Goal: Understand process/instructions

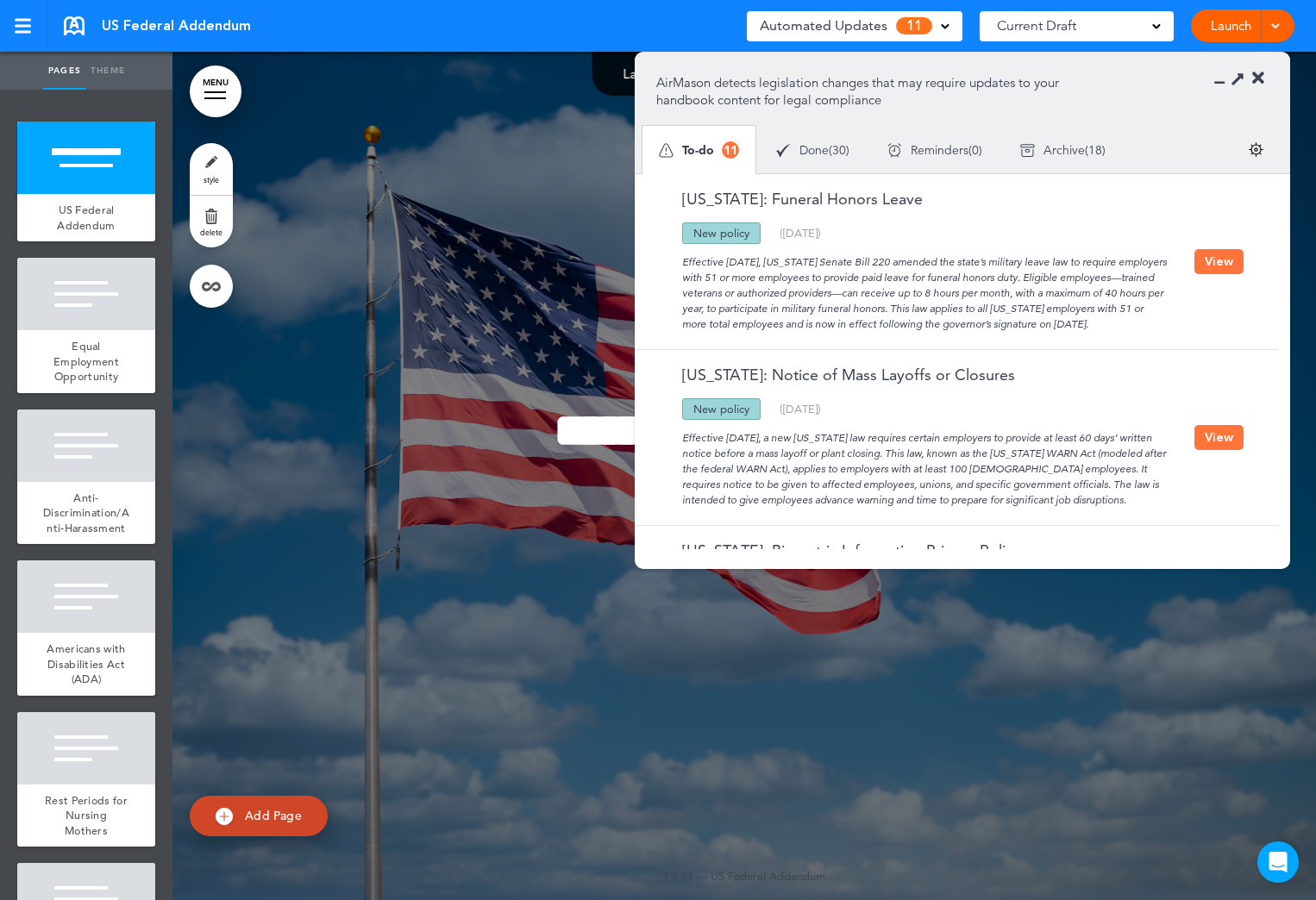
click at [1209, 257] on button "View" at bounding box center [1219, 261] width 49 height 25
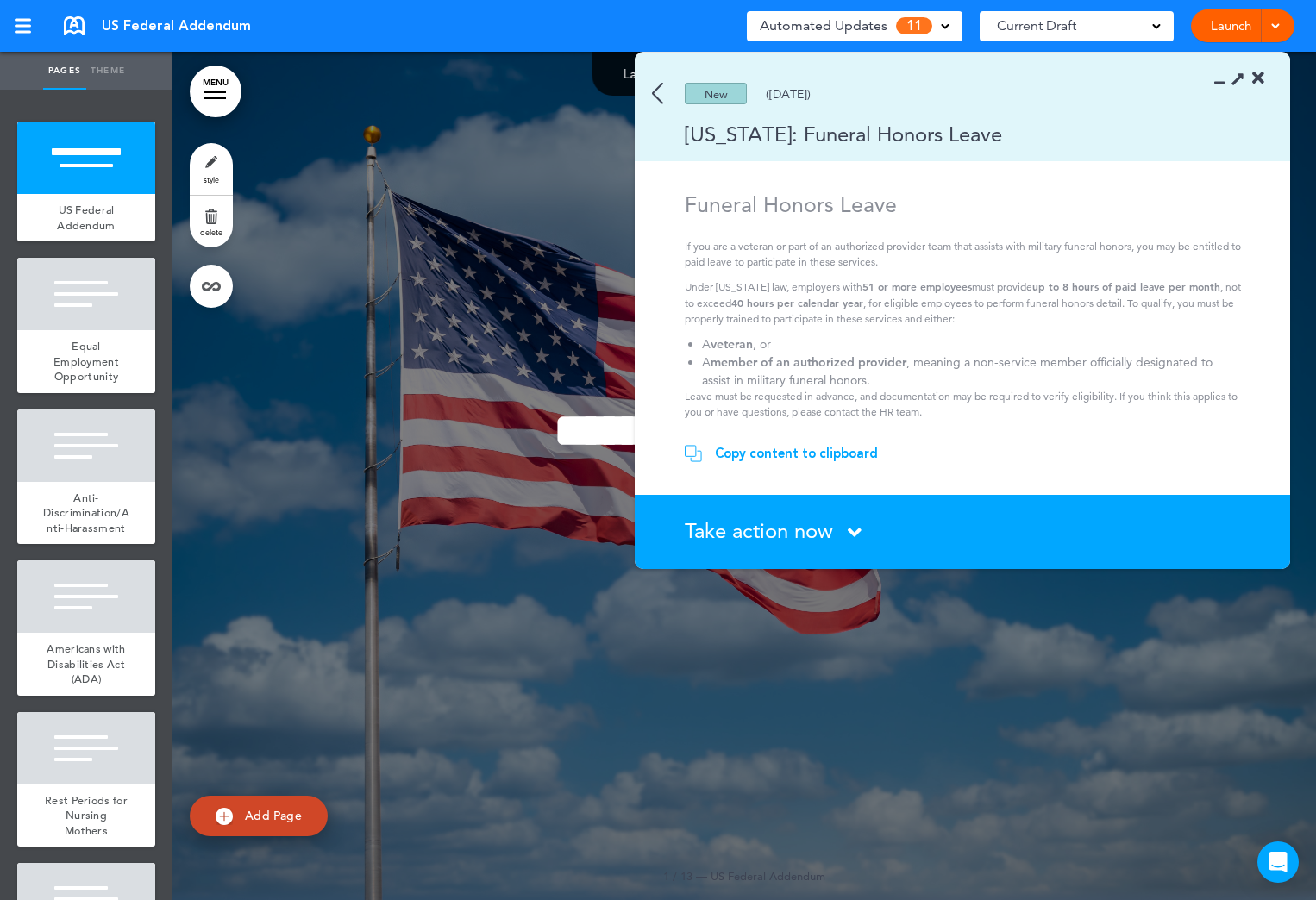
click at [1256, 76] on icon at bounding box center [1259, 78] width 12 height 17
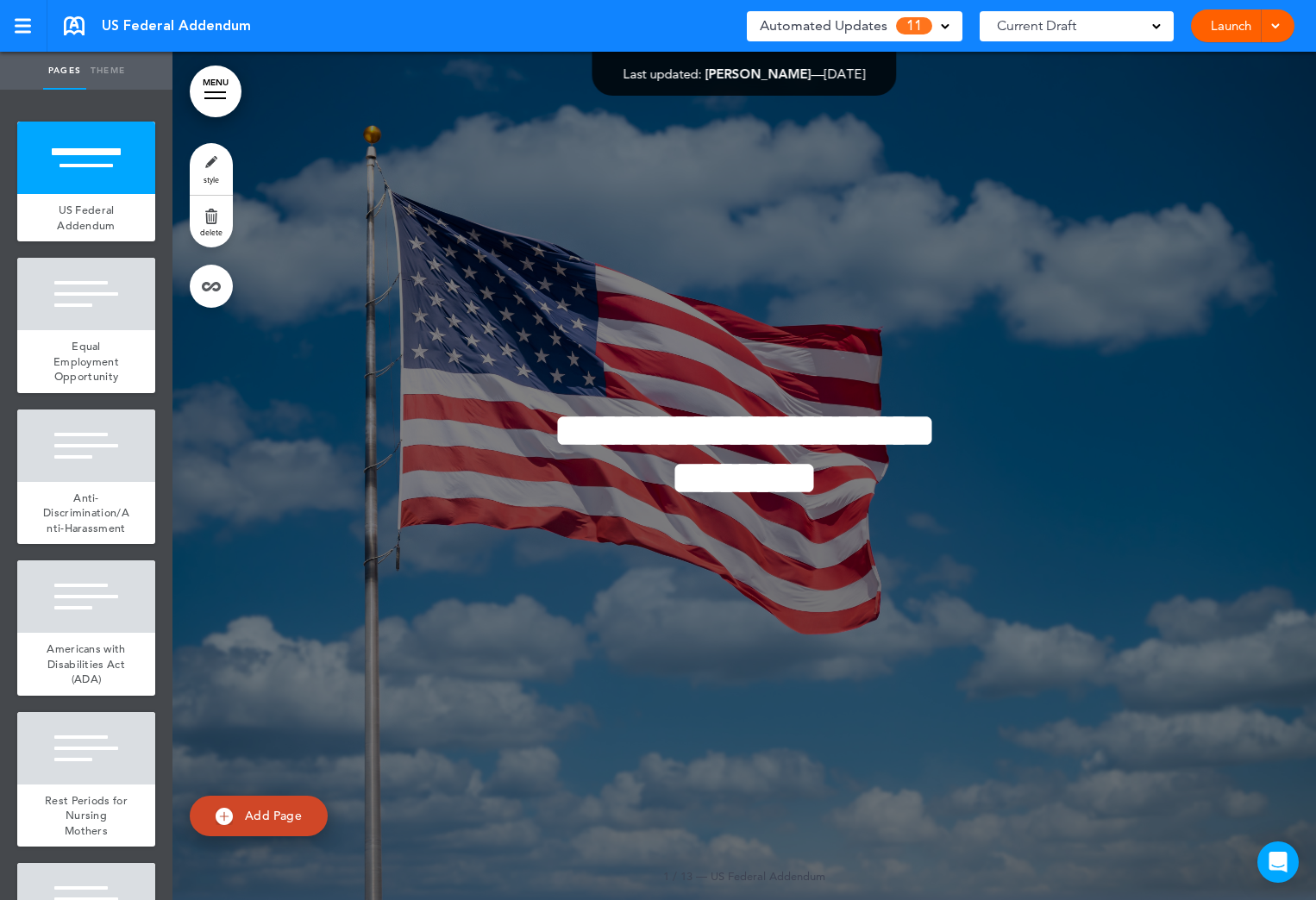
click at [864, 24] on span "Automated Updates" at bounding box center [823, 26] width 128 height 24
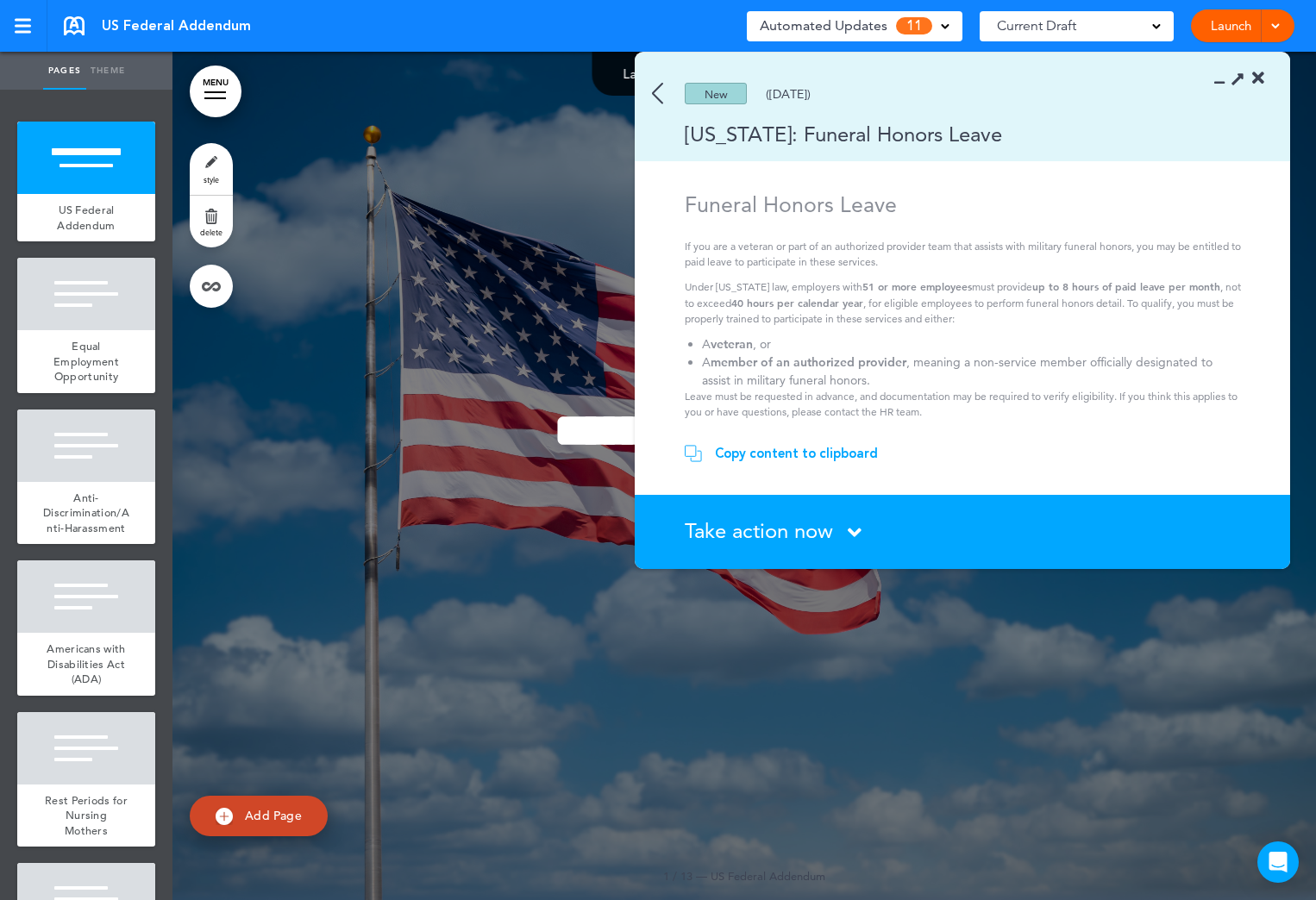
click at [652, 91] on img at bounding box center [657, 93] width 11 height 22
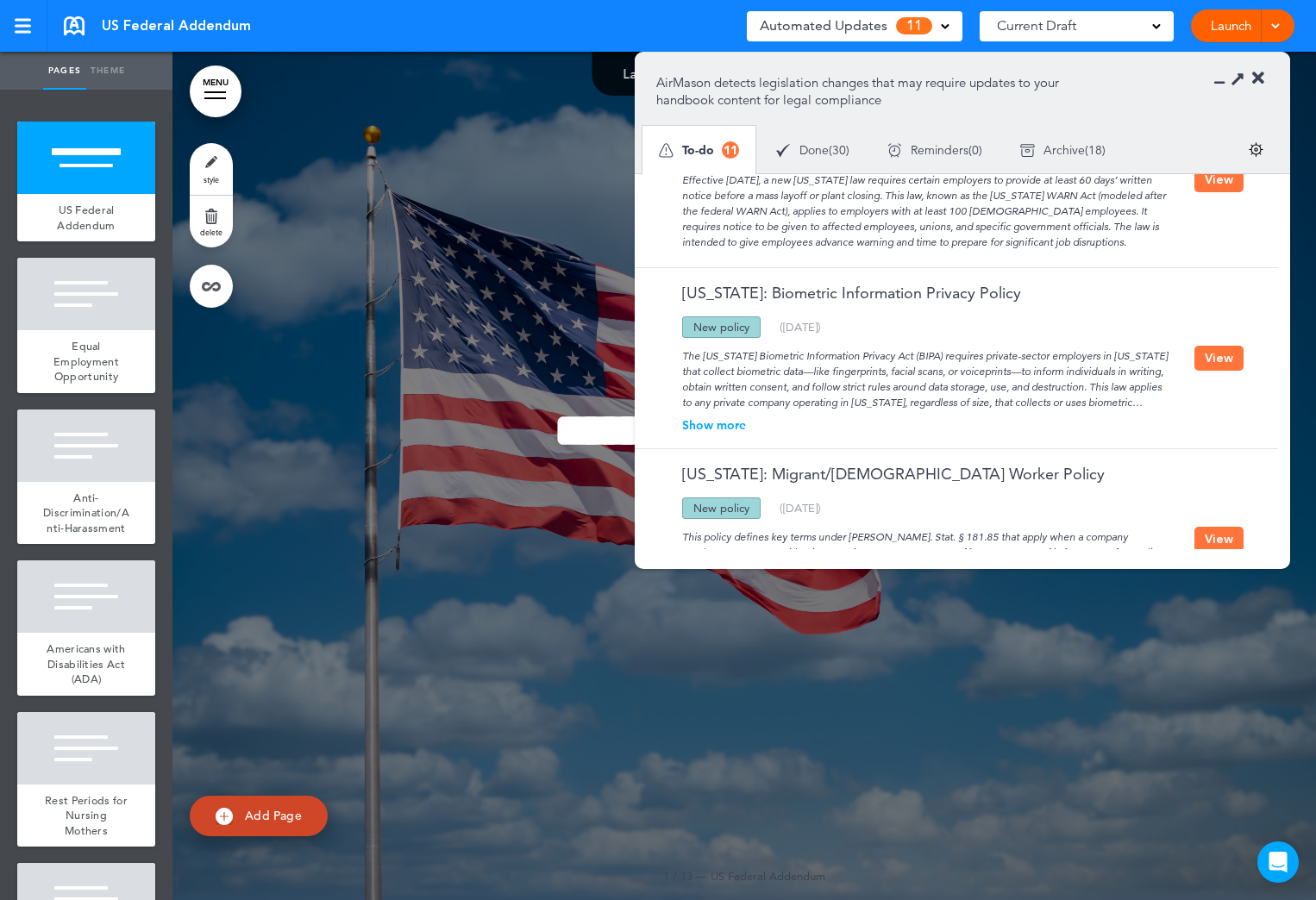
scroll to position [259, 0]
click at [1220, 355] on button "View" at bounding box center [1219, 357] width 49 height 25
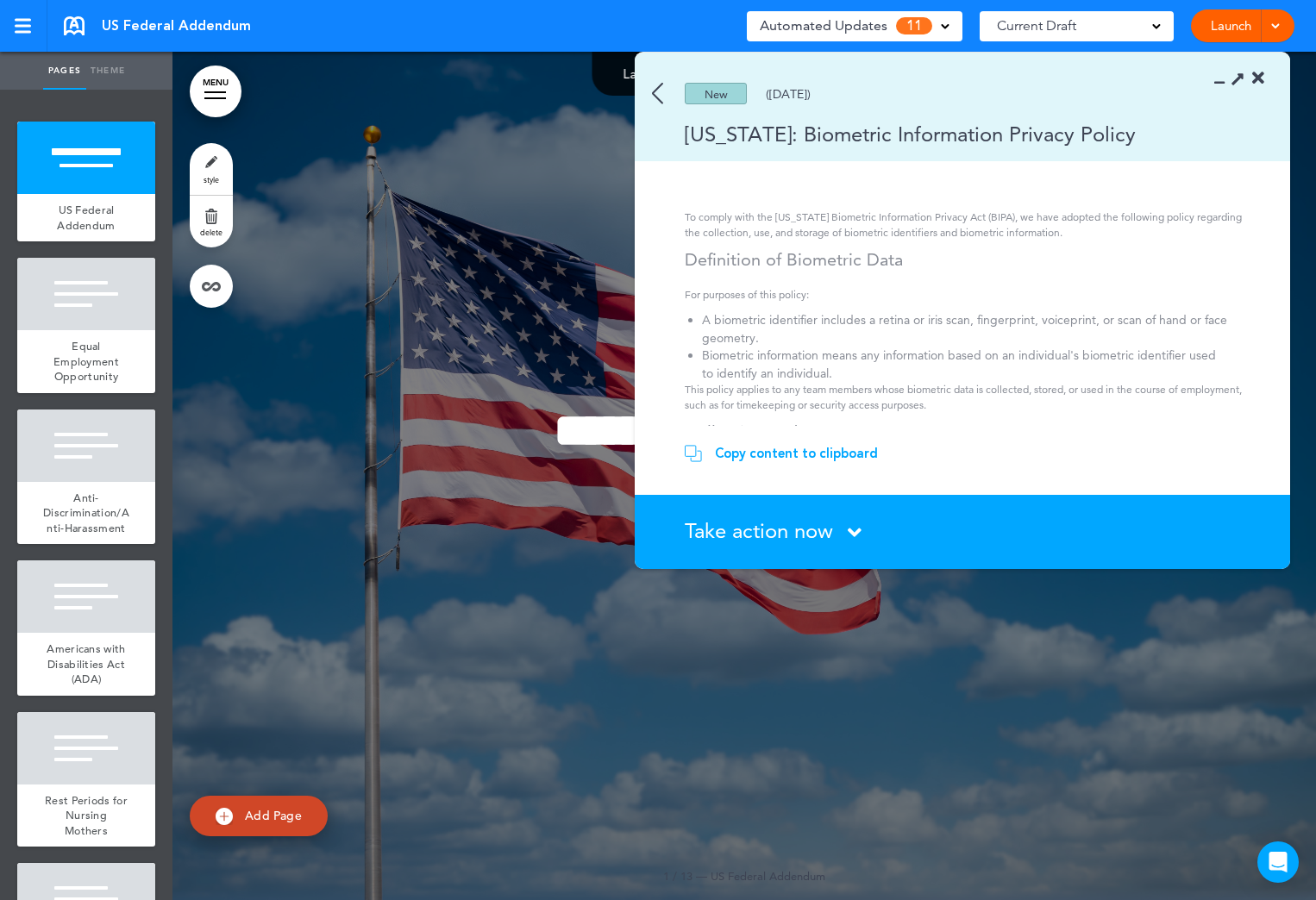
scroll to position [0, 0]
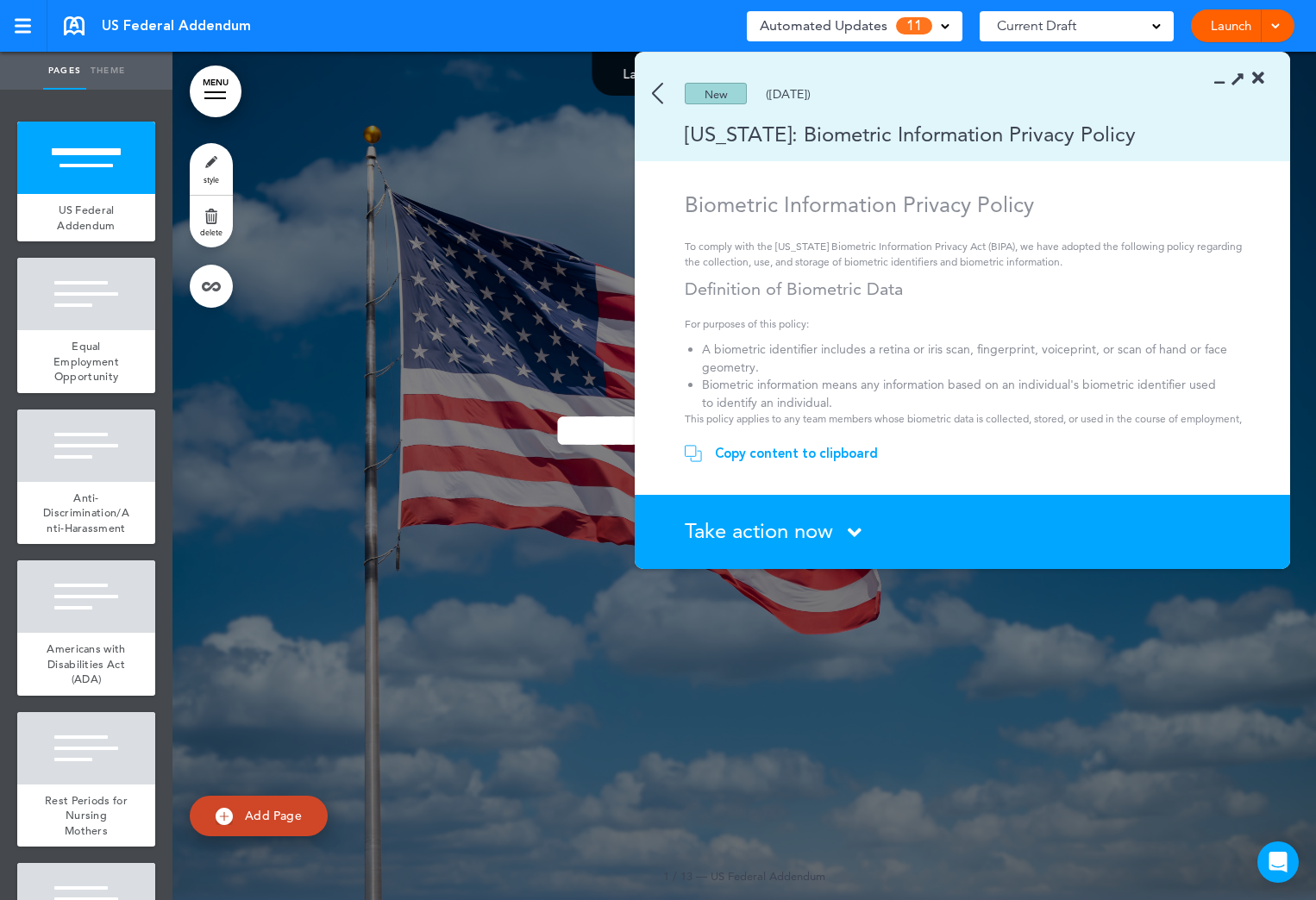
click at [855, 531] on icon at bounding box center [855, 532] width 14 height 22
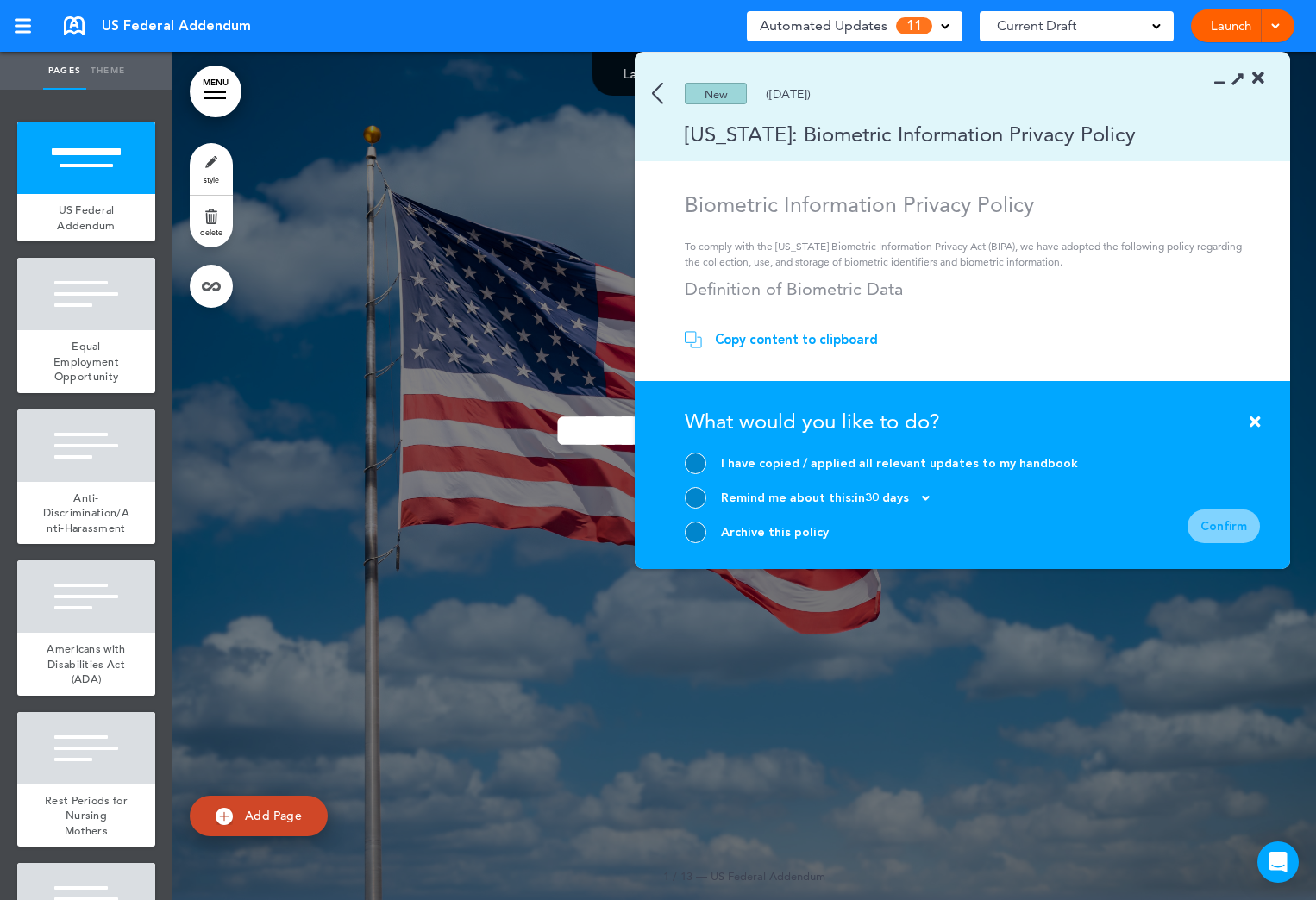
click at [699, 527] on div at bounding box center [695, 532] width 22 height 22
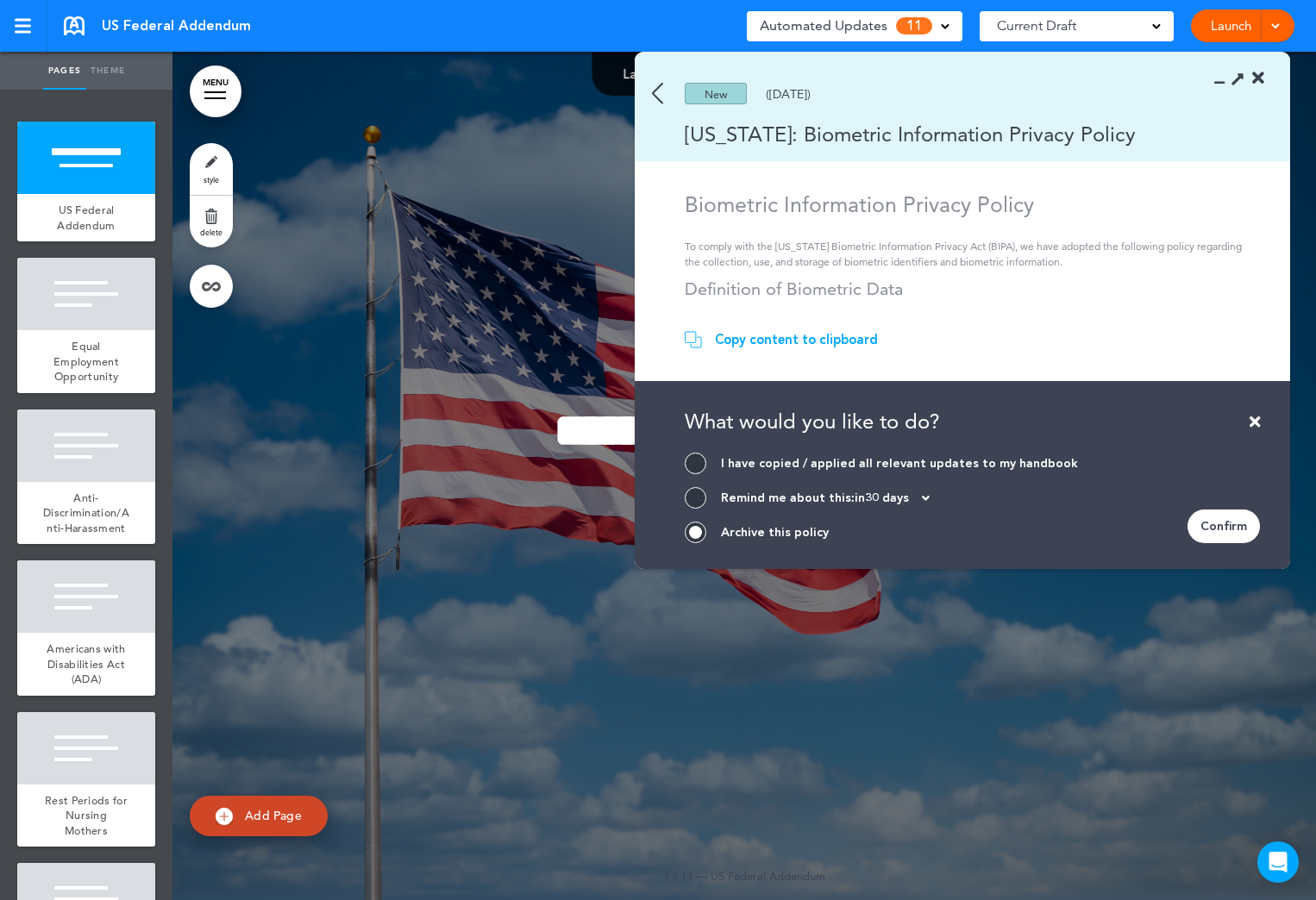
click at [1226, 518] on div "Confirm" at bounding box center [1223, 527] width 72 height 34
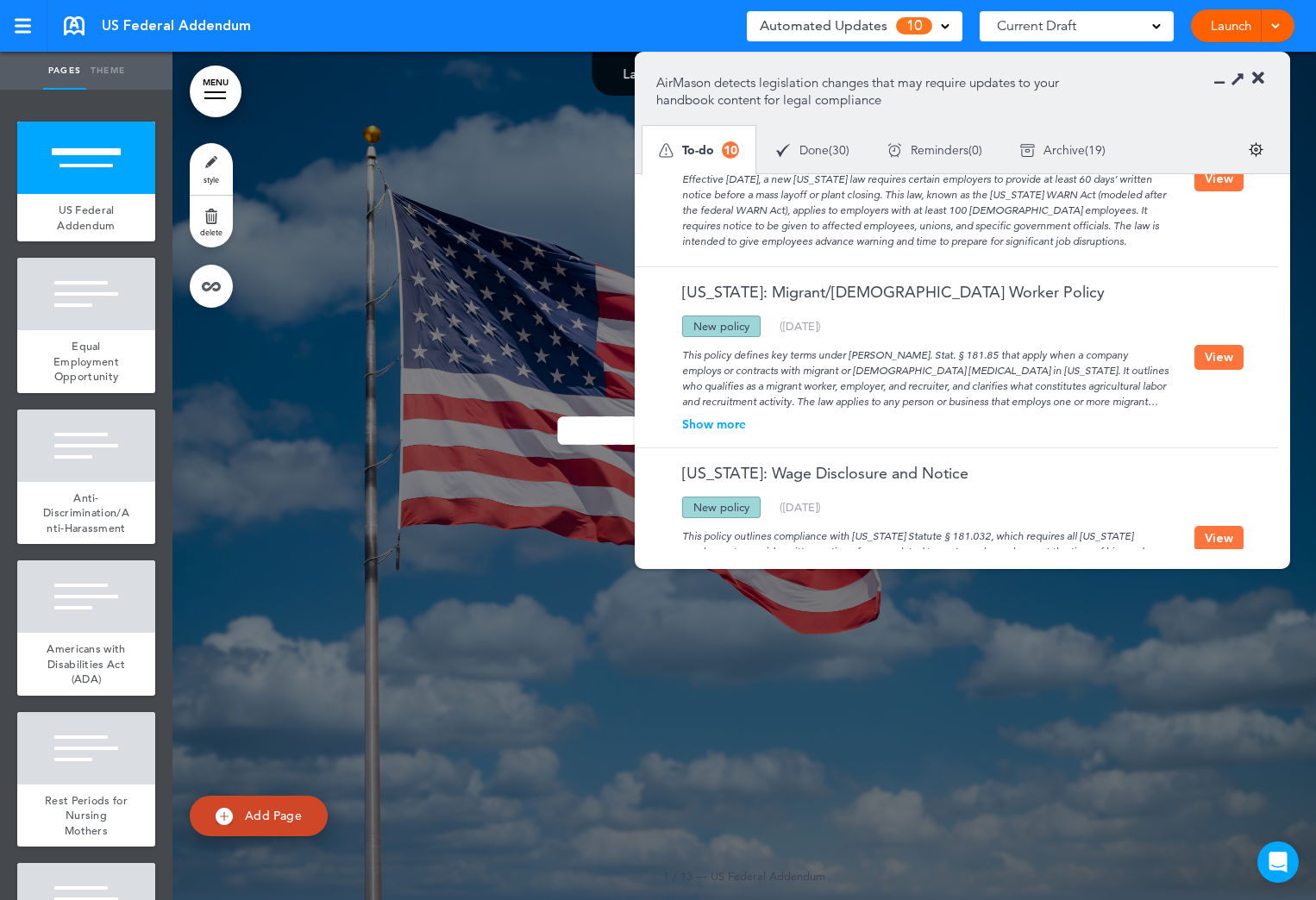
click at [1215, 358] on button "View" at bounding box center [1219, 357] width 49 height 25
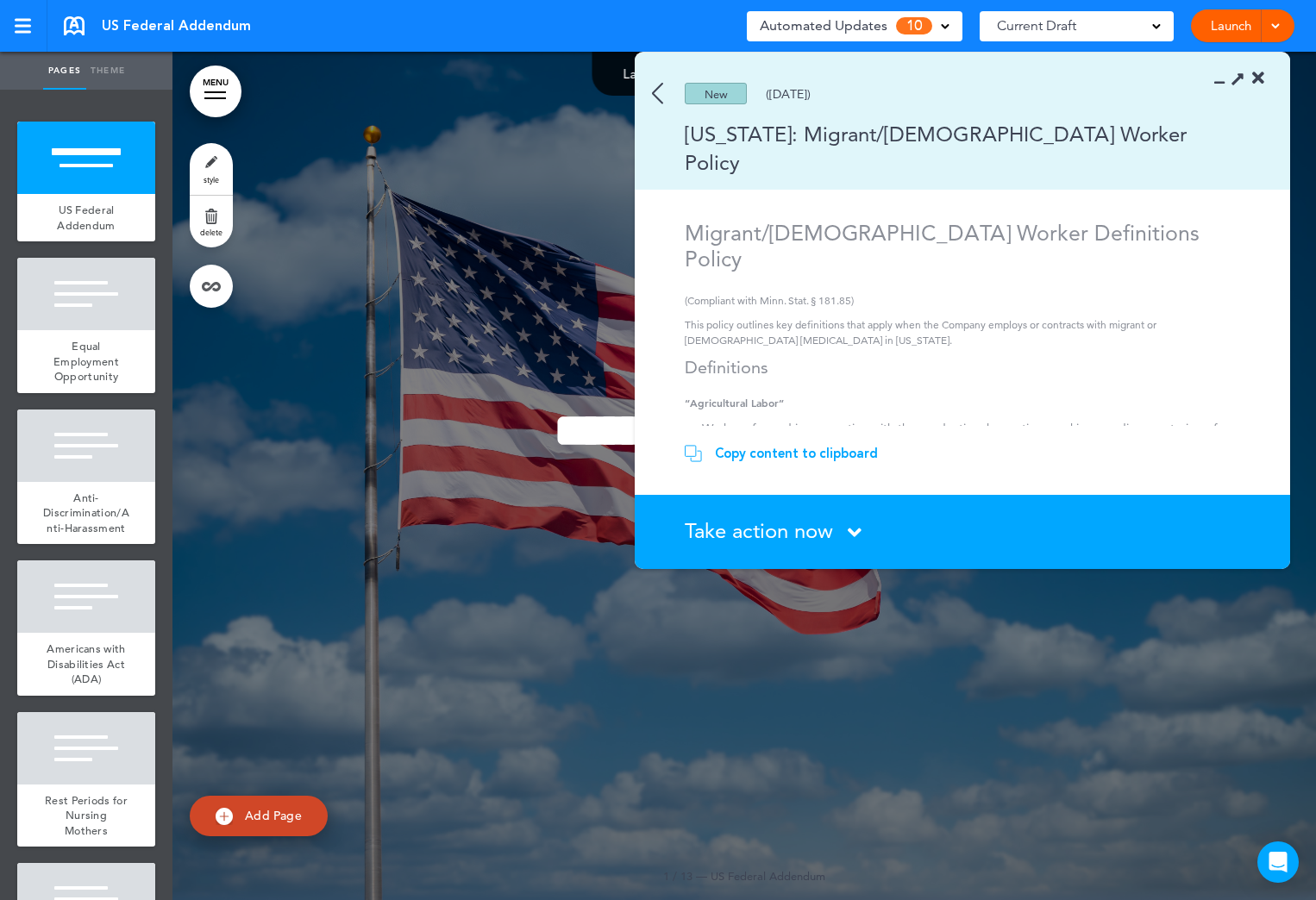
click at [856, 534] on icon at bounding box center [855, 532] width 14 height 22
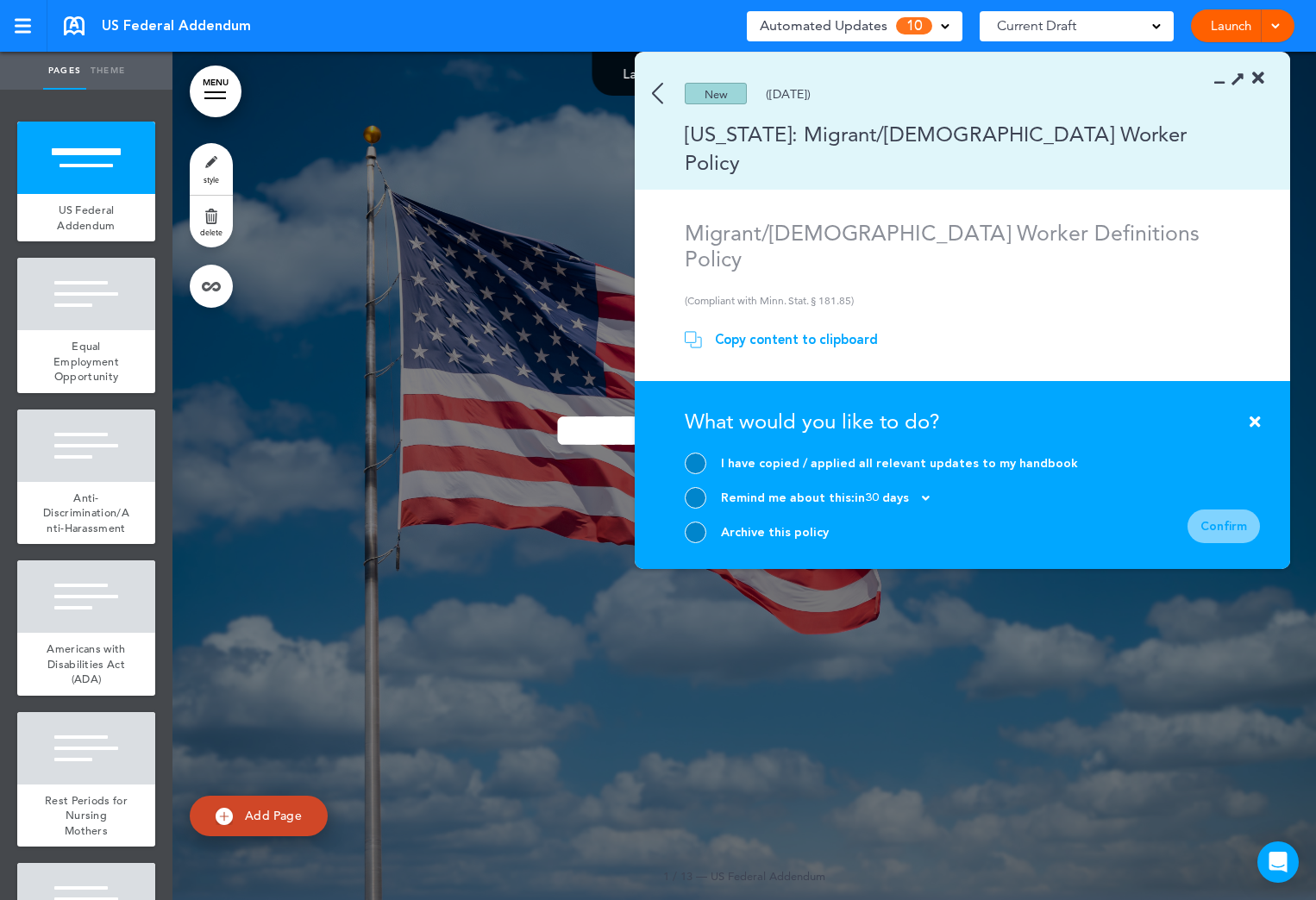
click at [693, 529] on div at bounding box center [695, 532] width 22 height 22
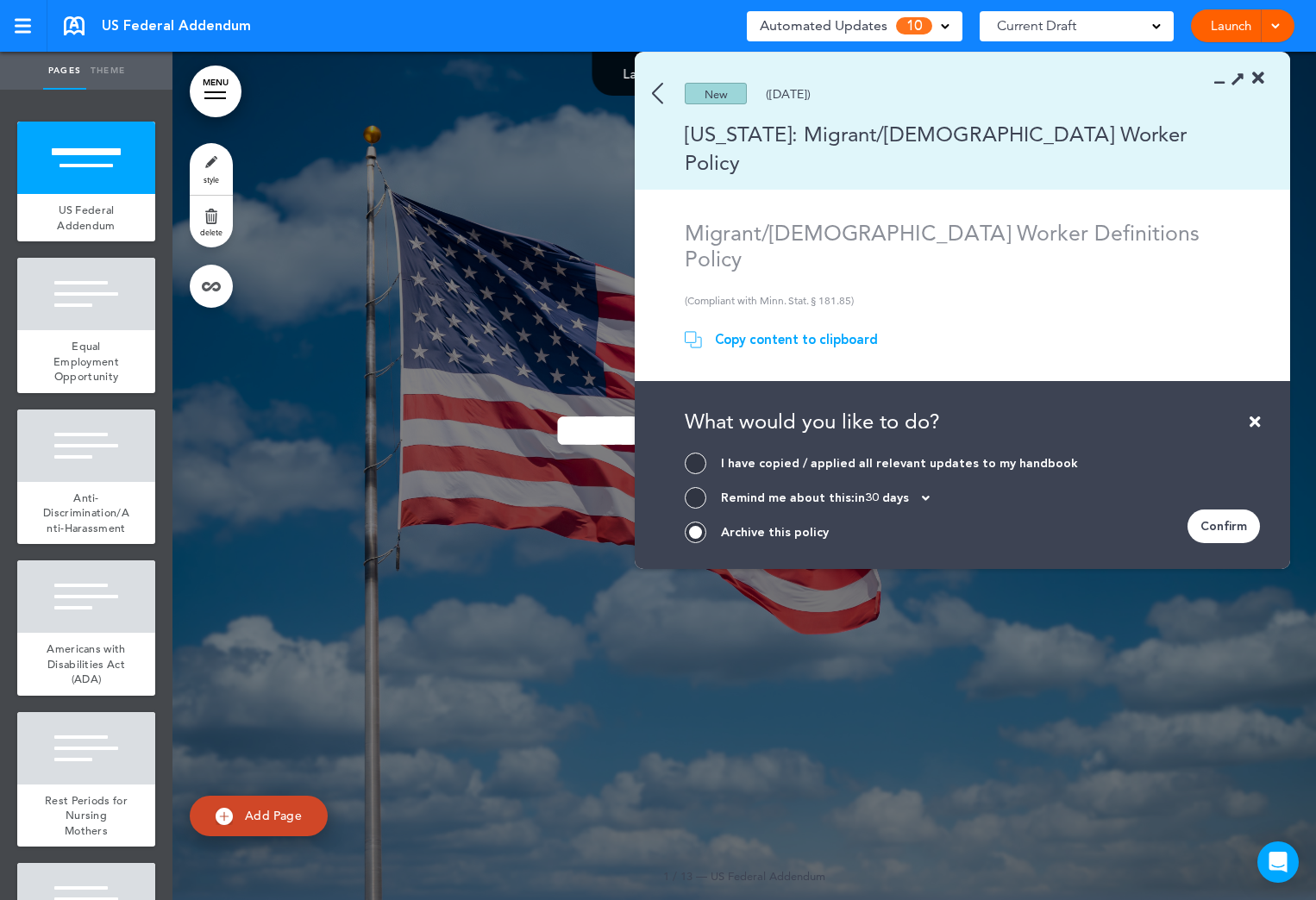
click at [1207, 527] on div "Confirm" at bounding box center [1223, 527] width 72 height 34
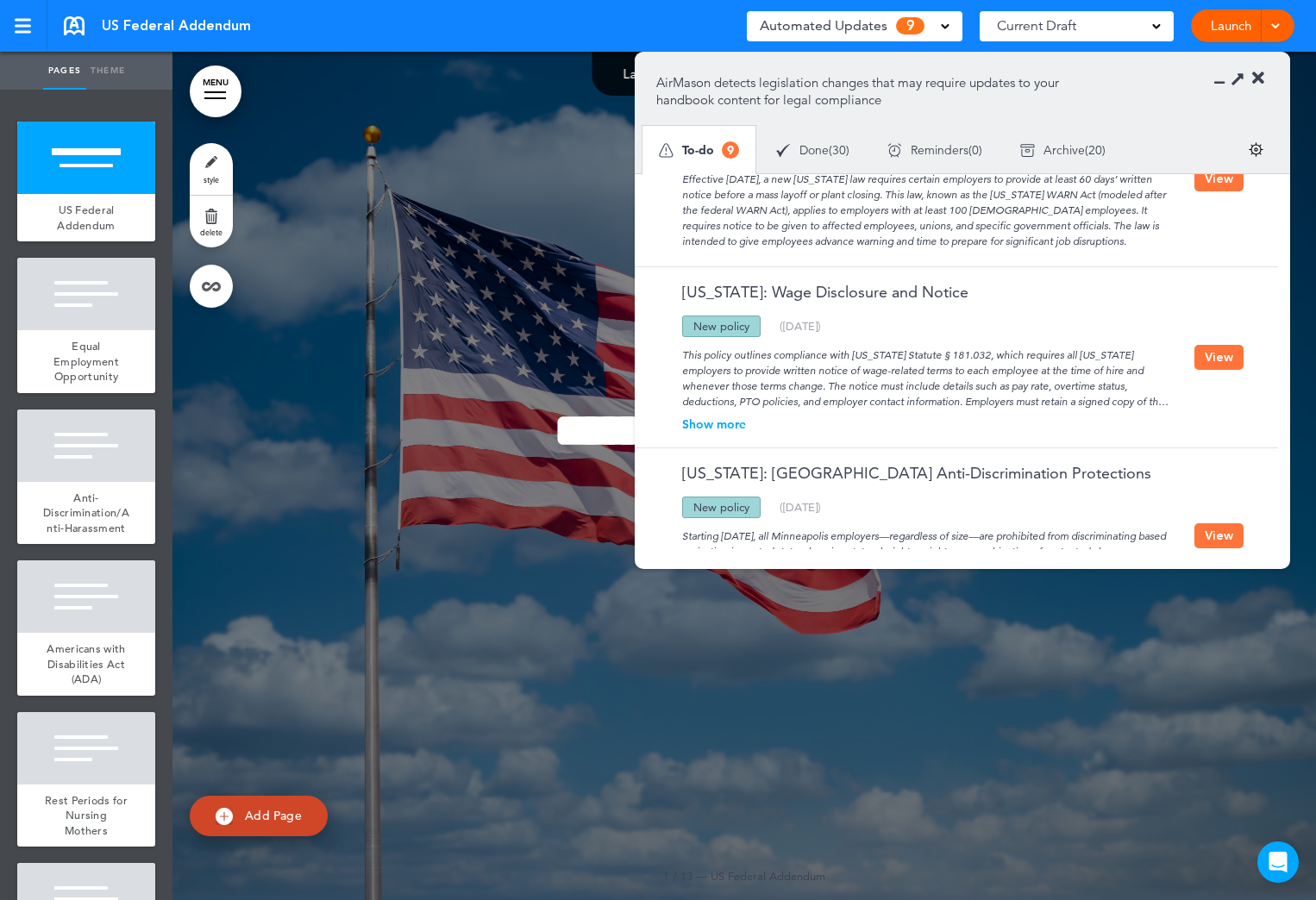
click at [1217, 358] on button "View" at bounding box center [1219, 357] width 49 height 25
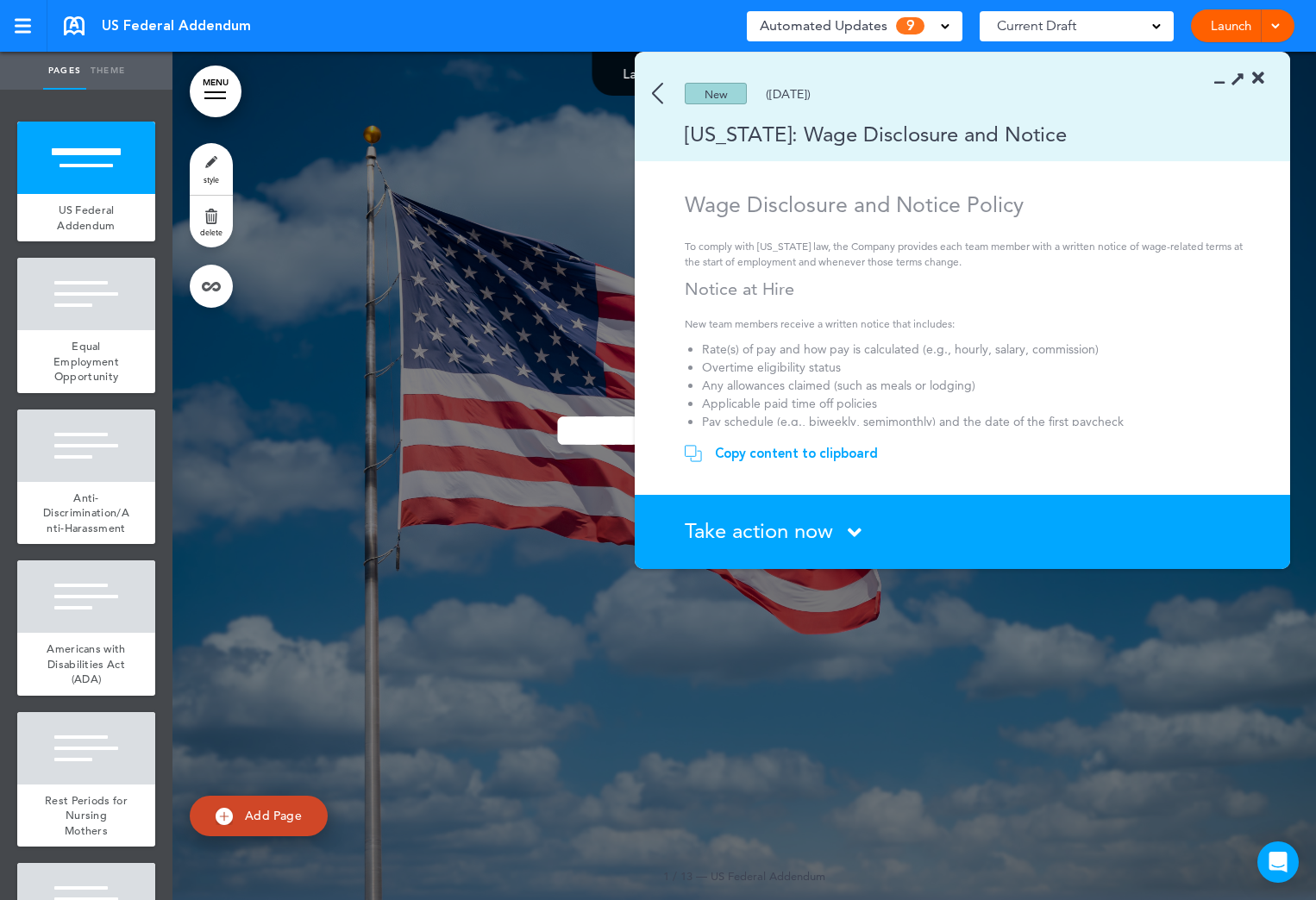
click at [654, 90] on img at bounding box center [657, 93] width 11 height 22
